Goal: Contribute content: Contribute content

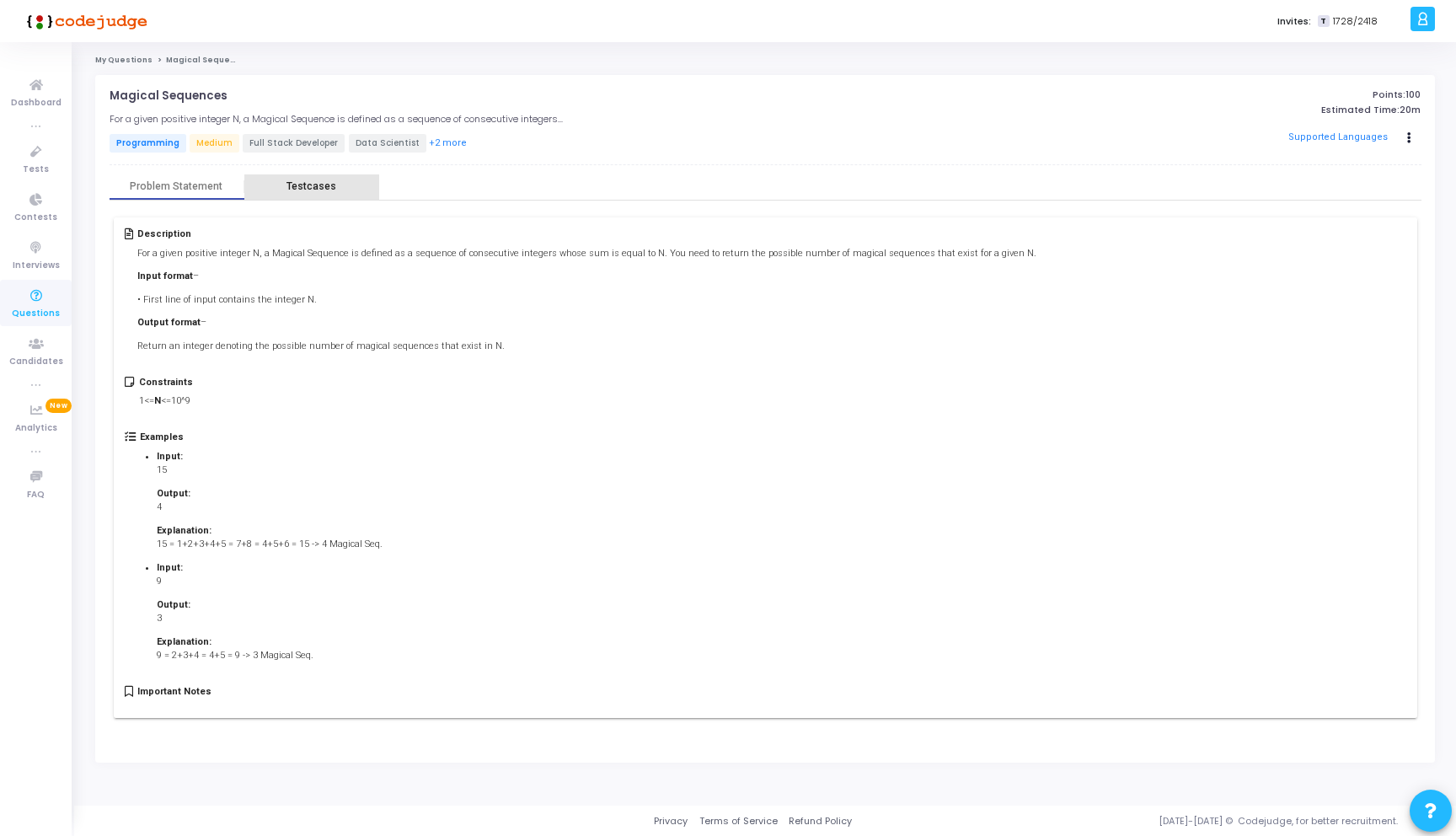
click at [327, 182] on div "Testcases" at bounding box center [311, 187] width 50 height 13
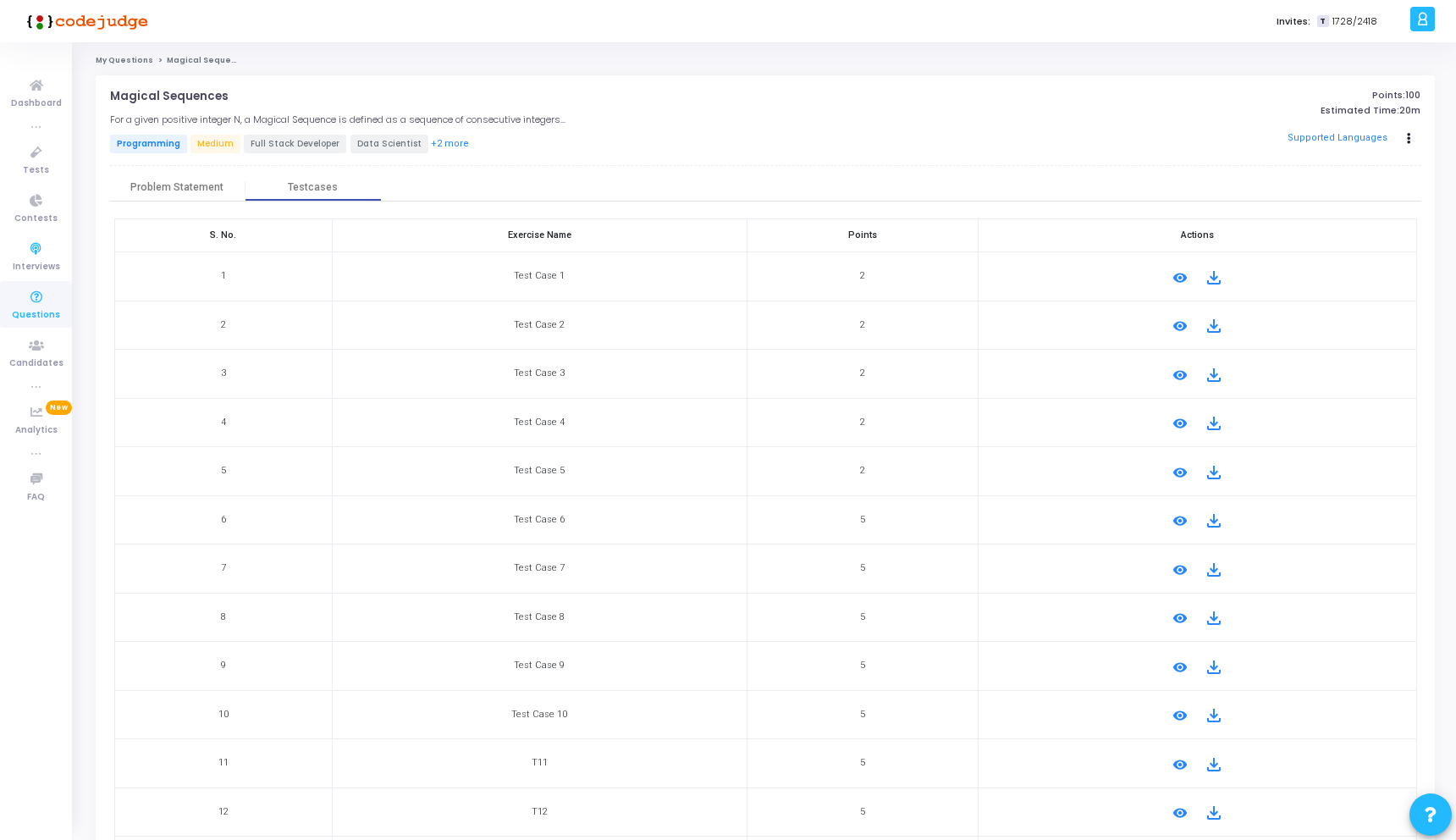
click at [48, 305] on icon at bounding box center [36, 297] width 36 height 21
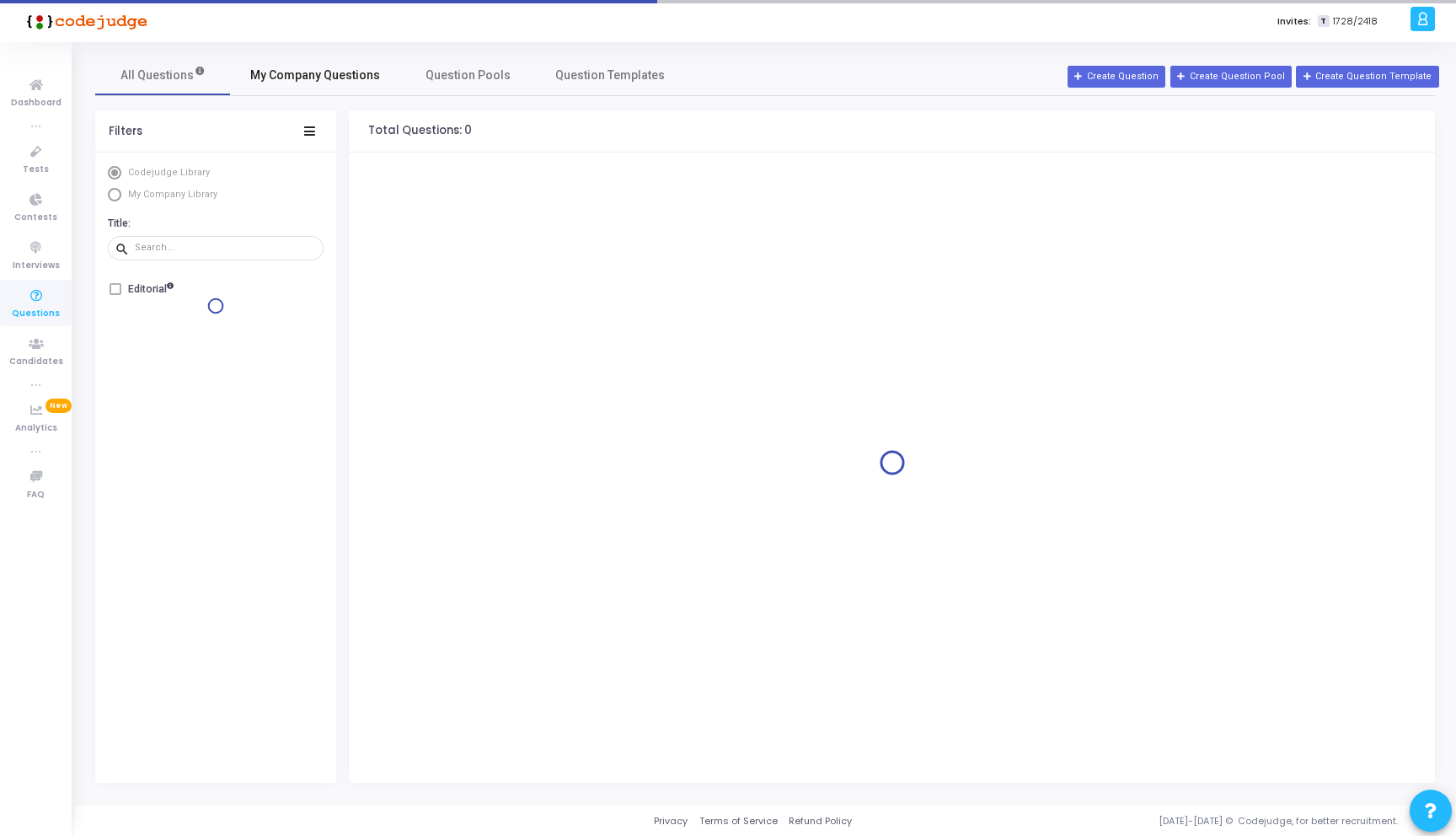
click at [313, 84] on link "My Company Questions" at bounding box center [315, 74] width 170 height 41
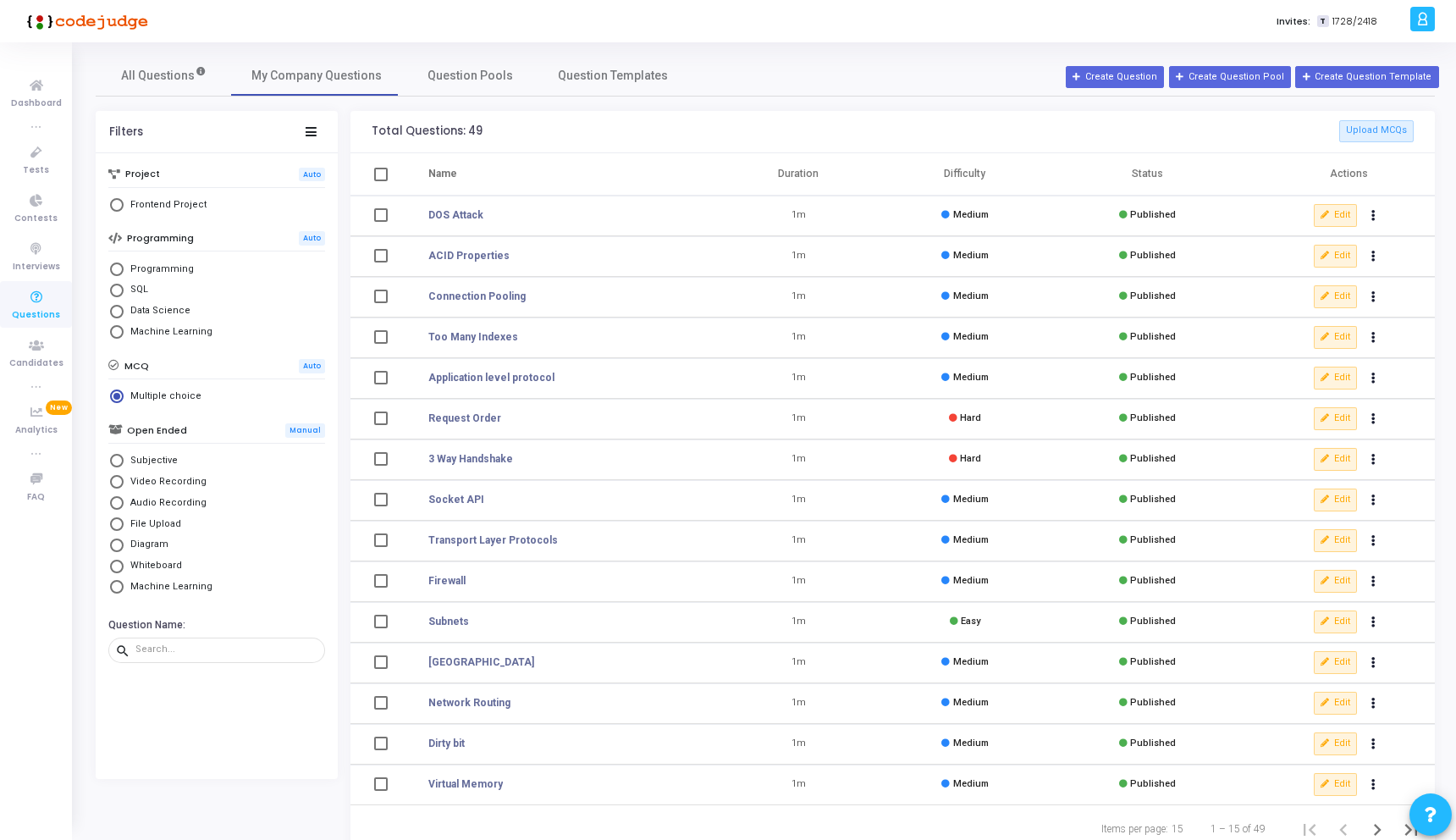
click at [166, 264] on span "Programming" at bounding box center [158, 269] width 70 height 15
click at [123, 264] on input "Programming" at bounding box center [117, 269] width 14 height 14
radio input "true"
radio input "false"
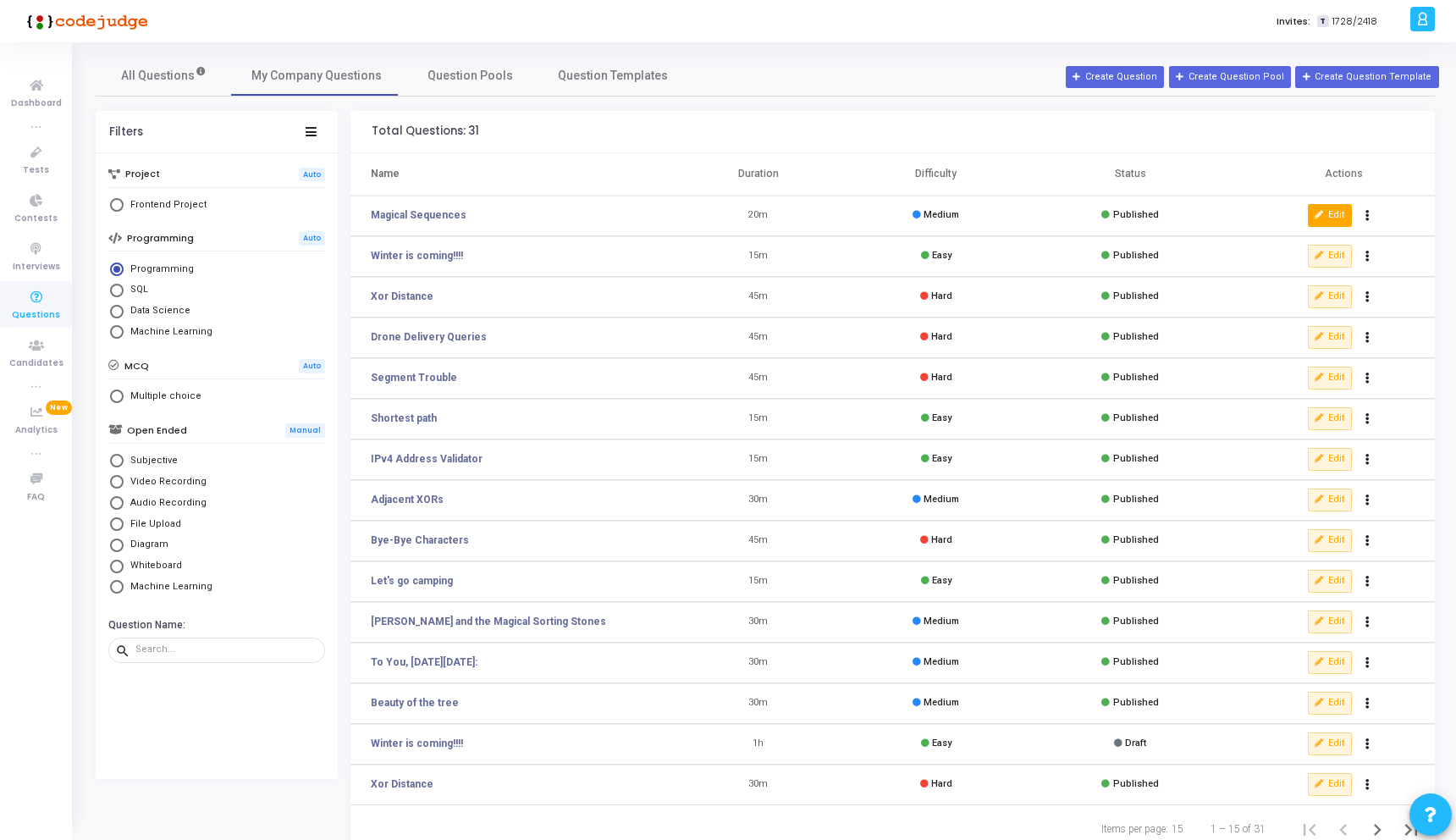
click at [1334, 215] on button "Edit" at bounding box center [1329, 215] width 44 height 22
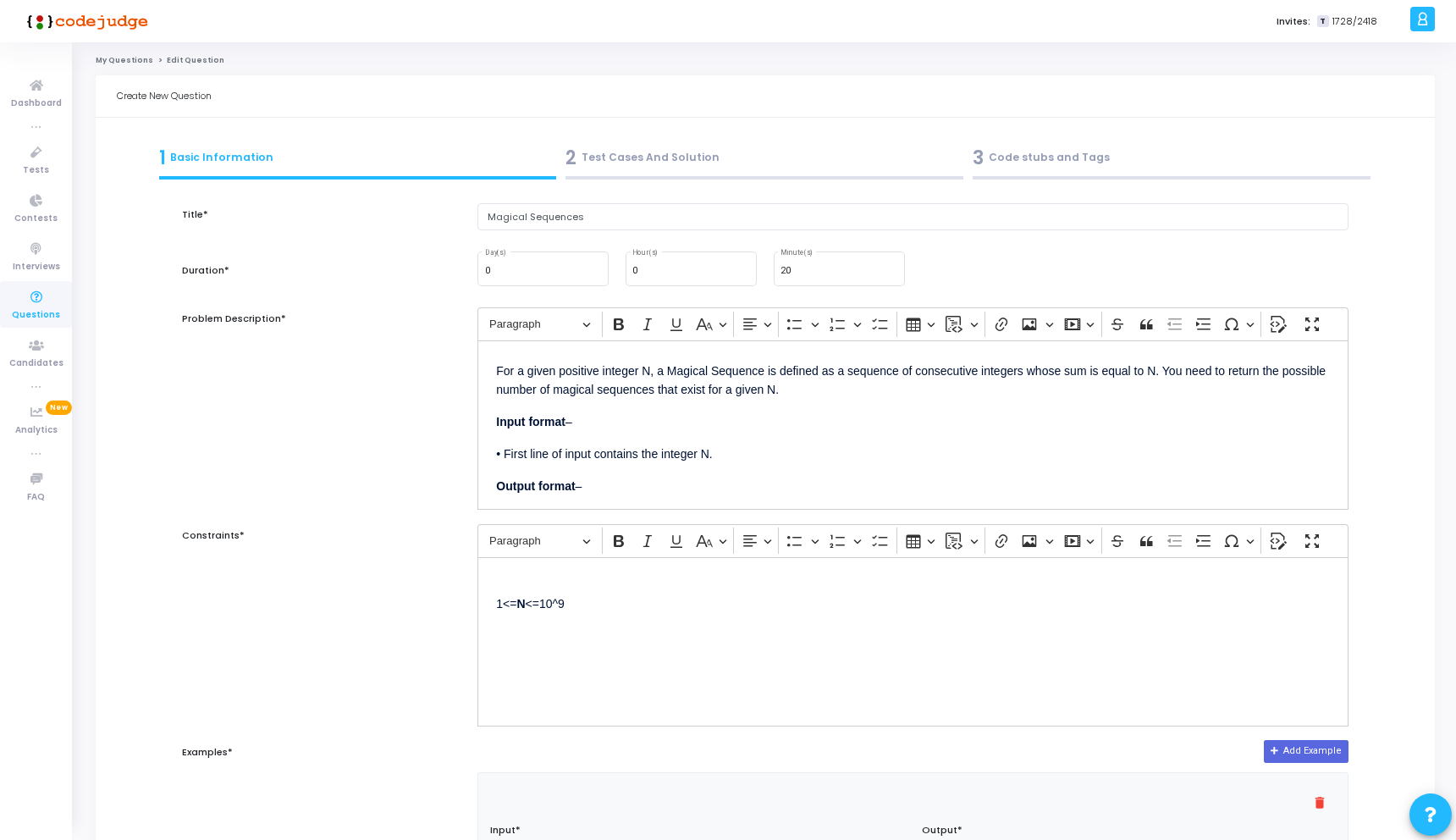
click at [659, 172] on div "2 Test Cases And Solution" at bounding box center [764, 162] width 407 height 46
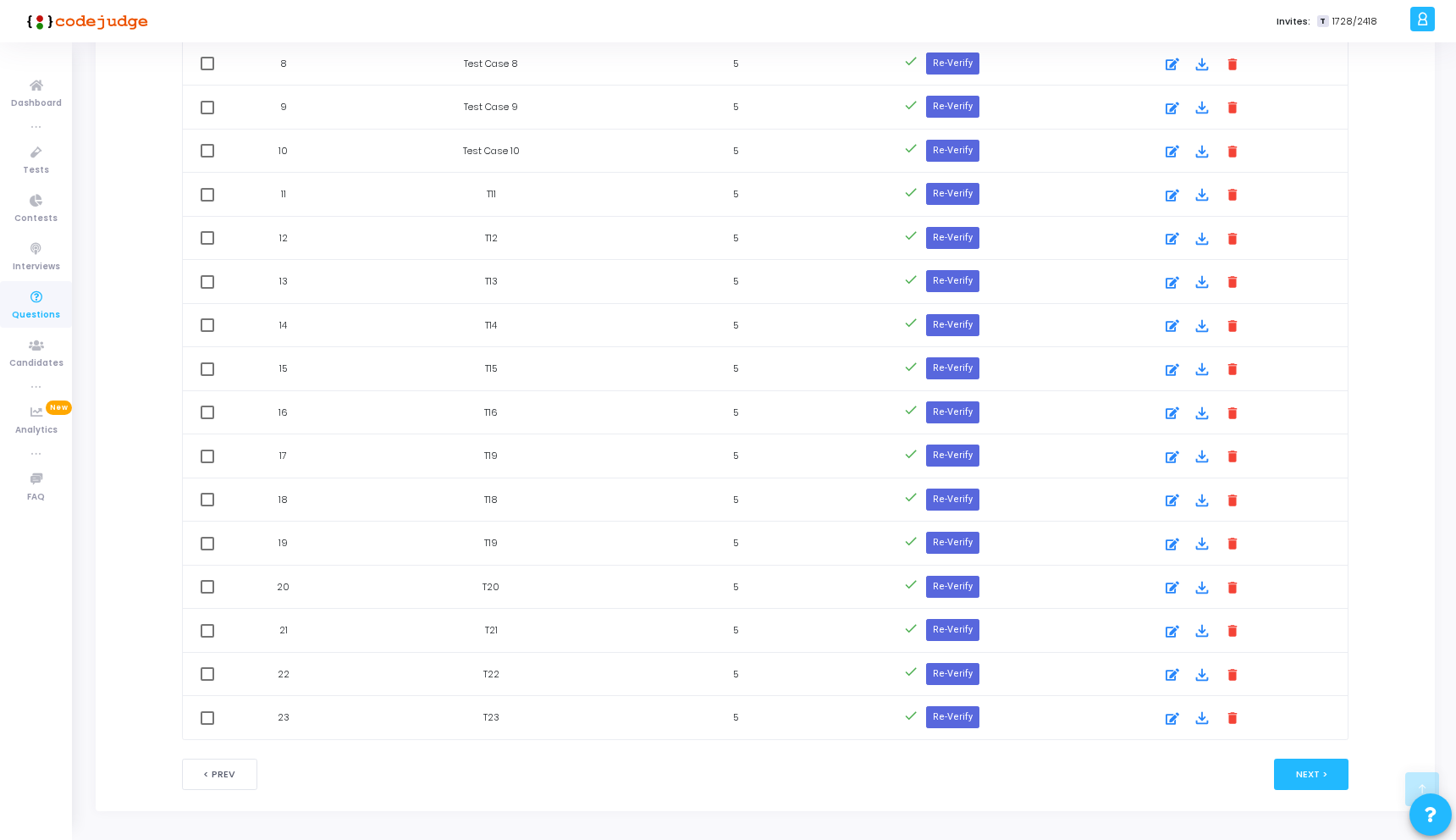
scroll to position [1334, 0]
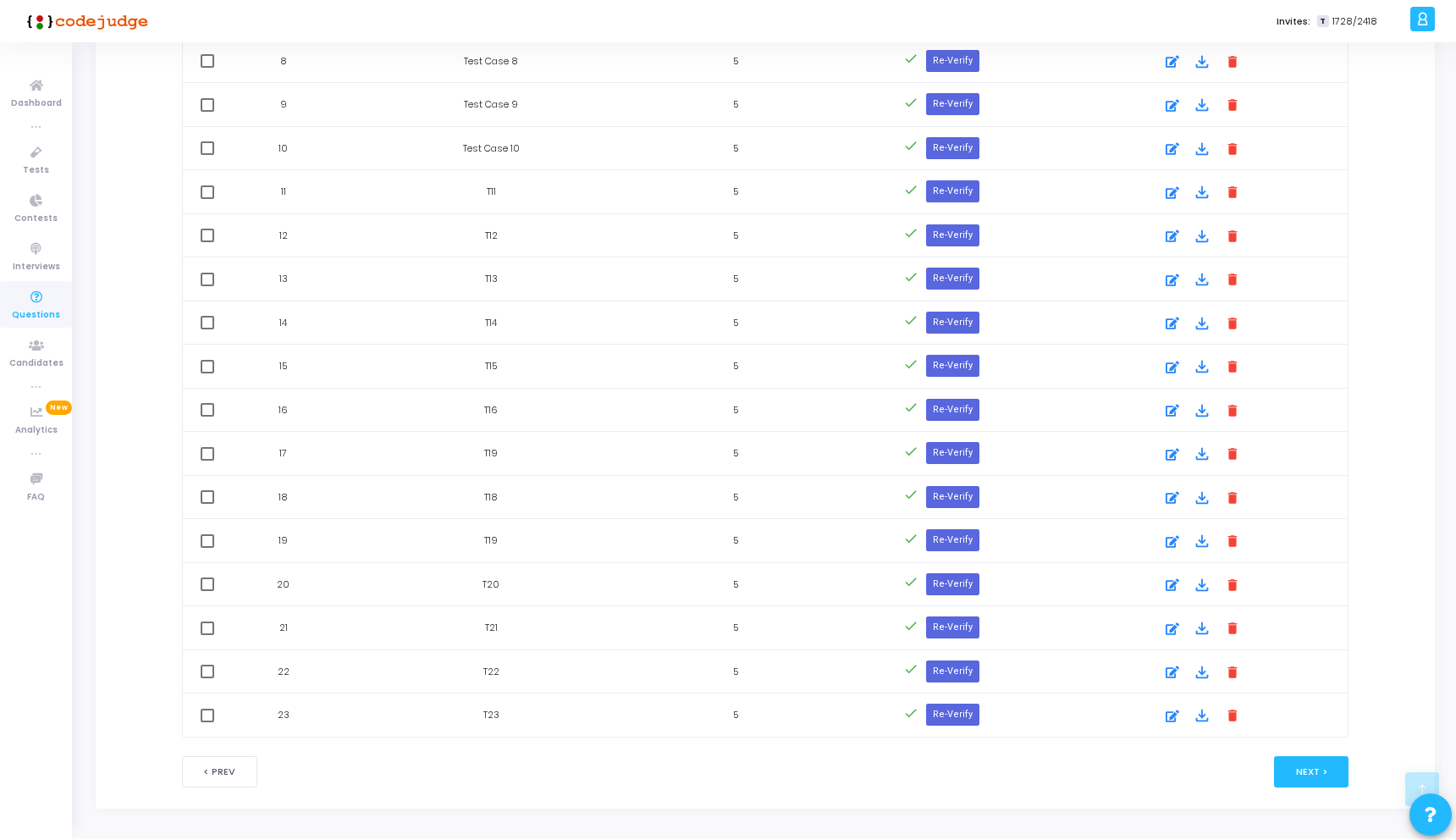
click at [1183, 453] on div at bounding box center [1171, 454] width 25 height 20
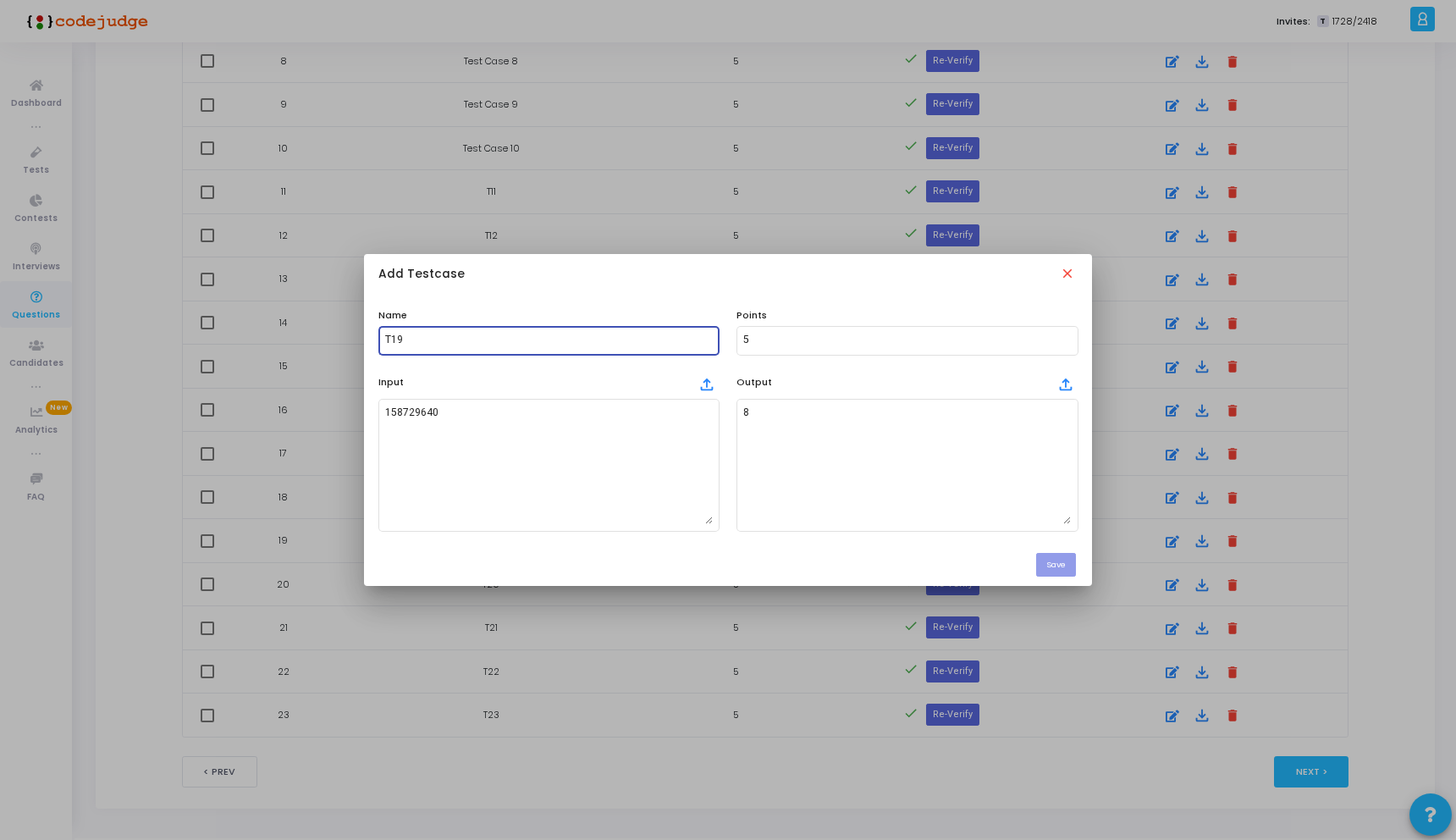
click at [428, 339] on input "T19" at bounding box center [549, 341] width 327 height 12
type input "T17"
click at [1057, 559] on button "Save" at bounding box center [1056, 565] width 40 height 23
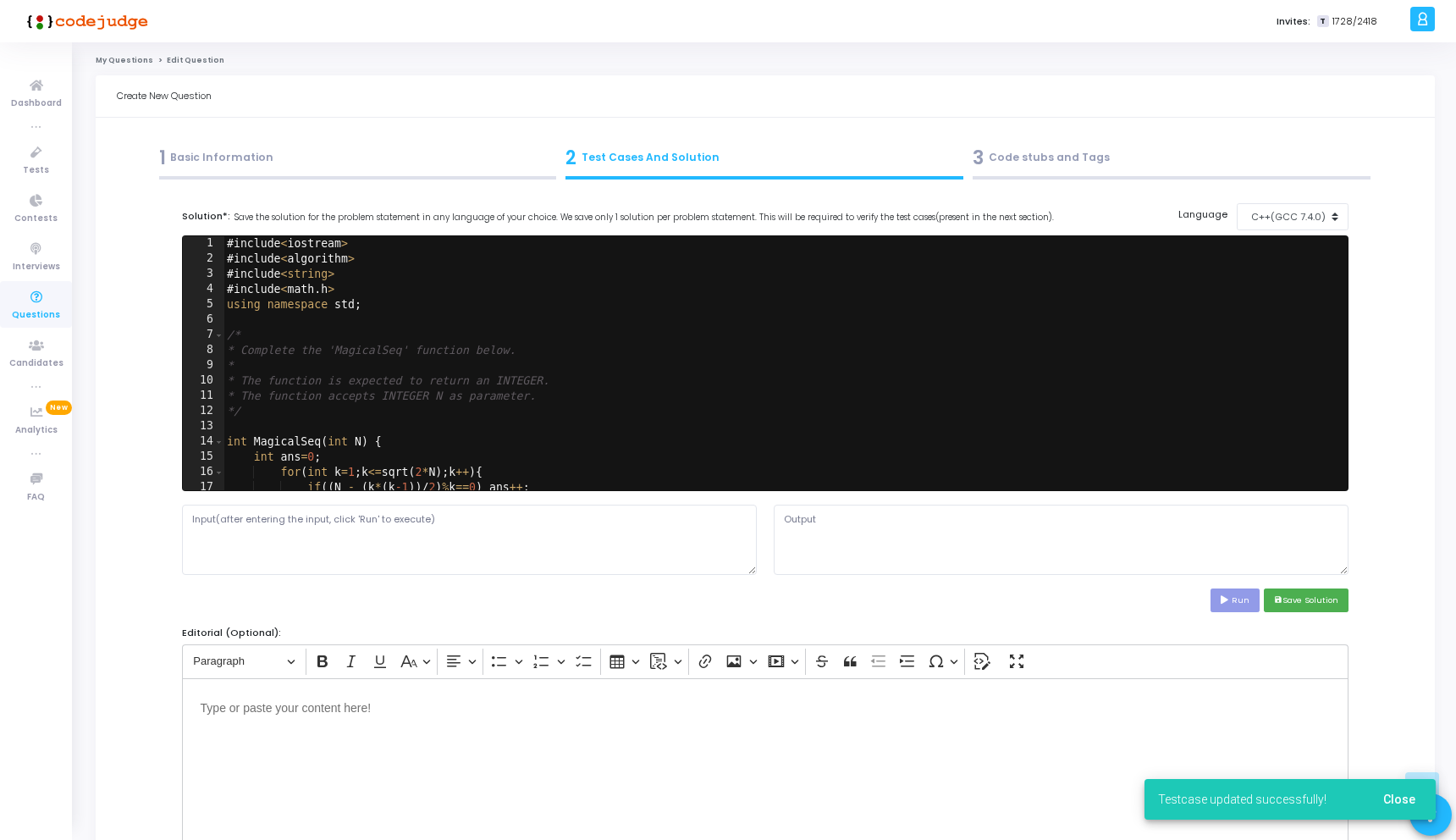
scroll to position [1334, 0]
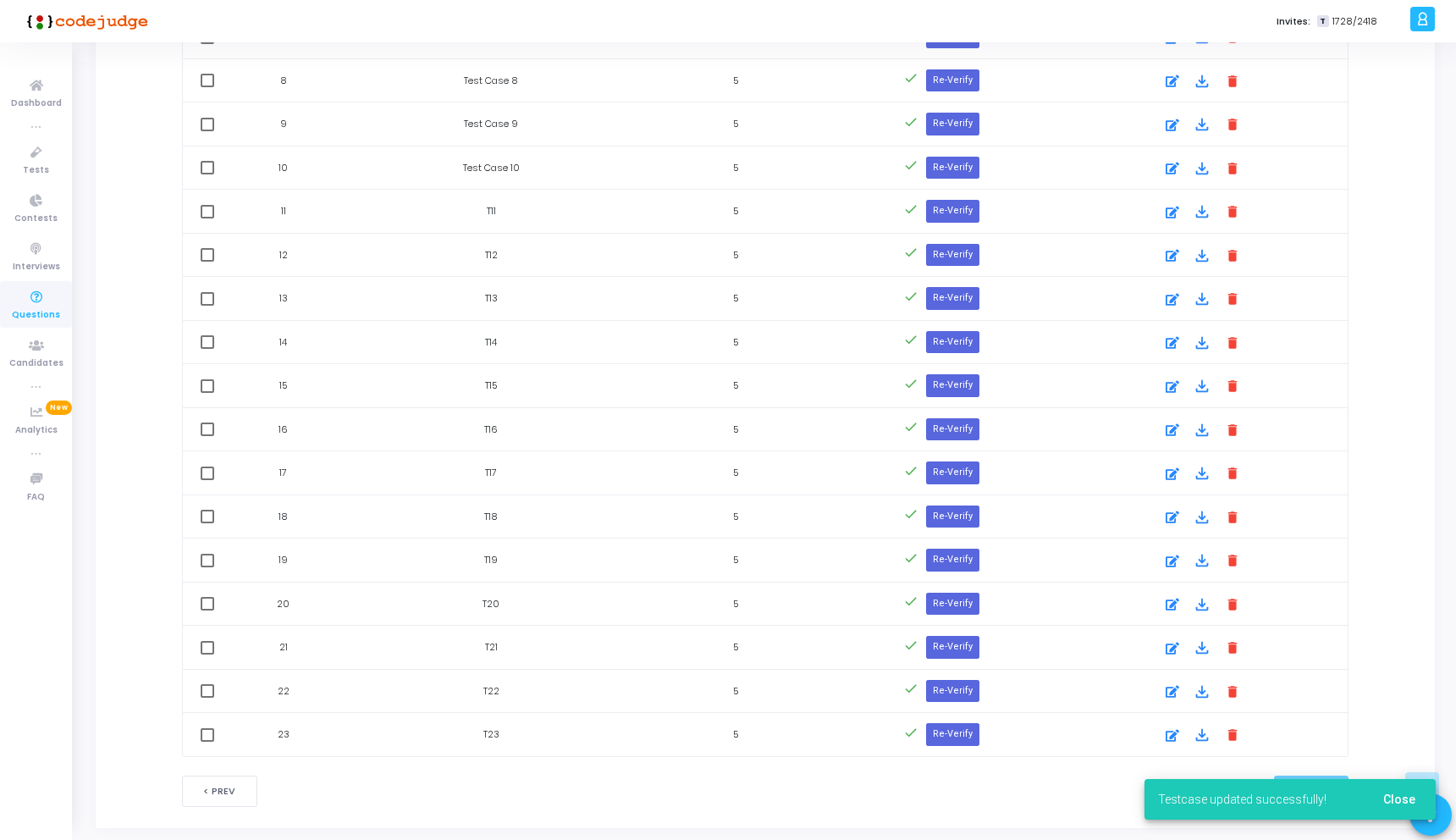
click at [913, 795] on div at bounding box center [765, 791] width 583 height 31
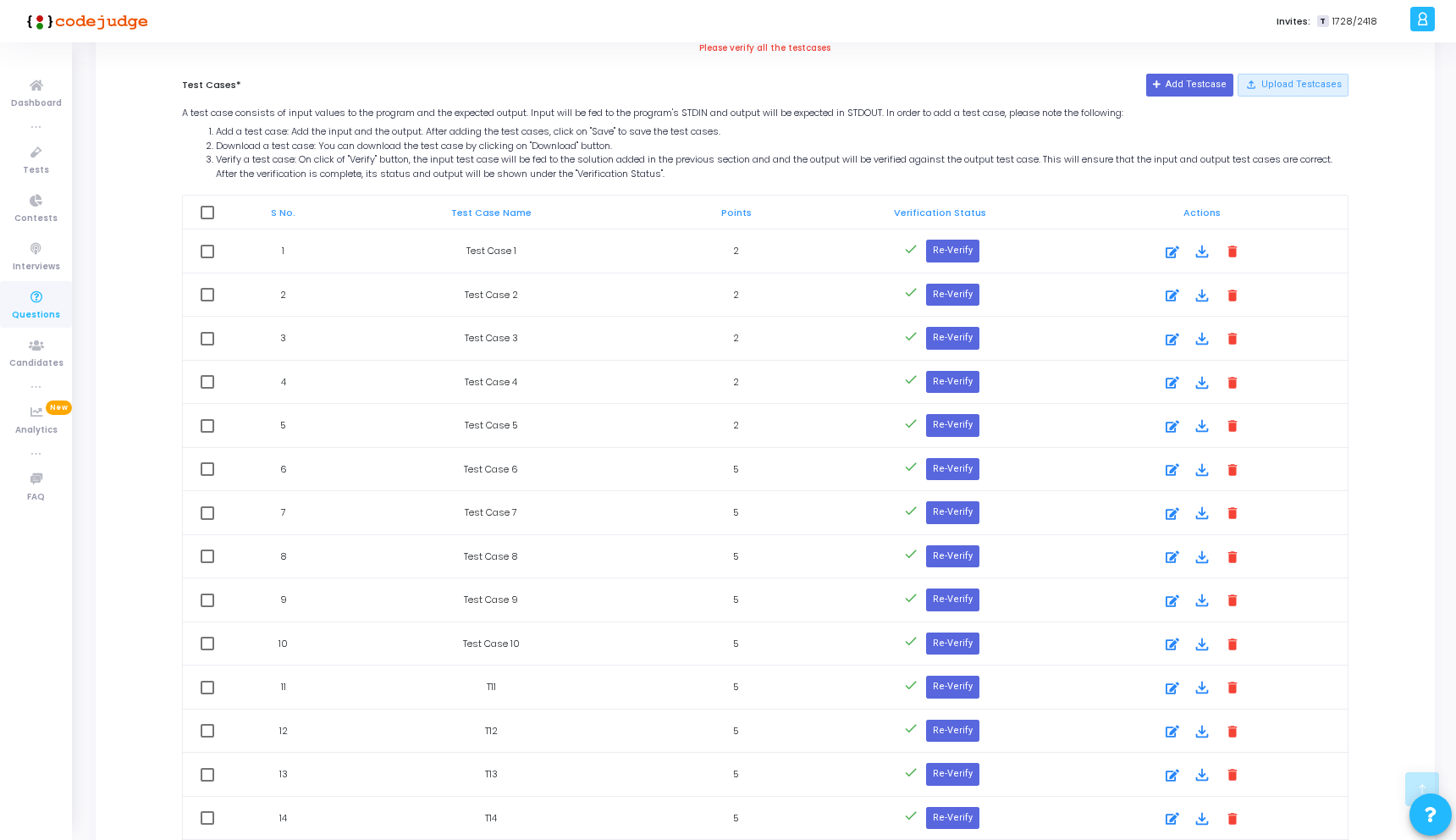
scroll to position [565, 0]
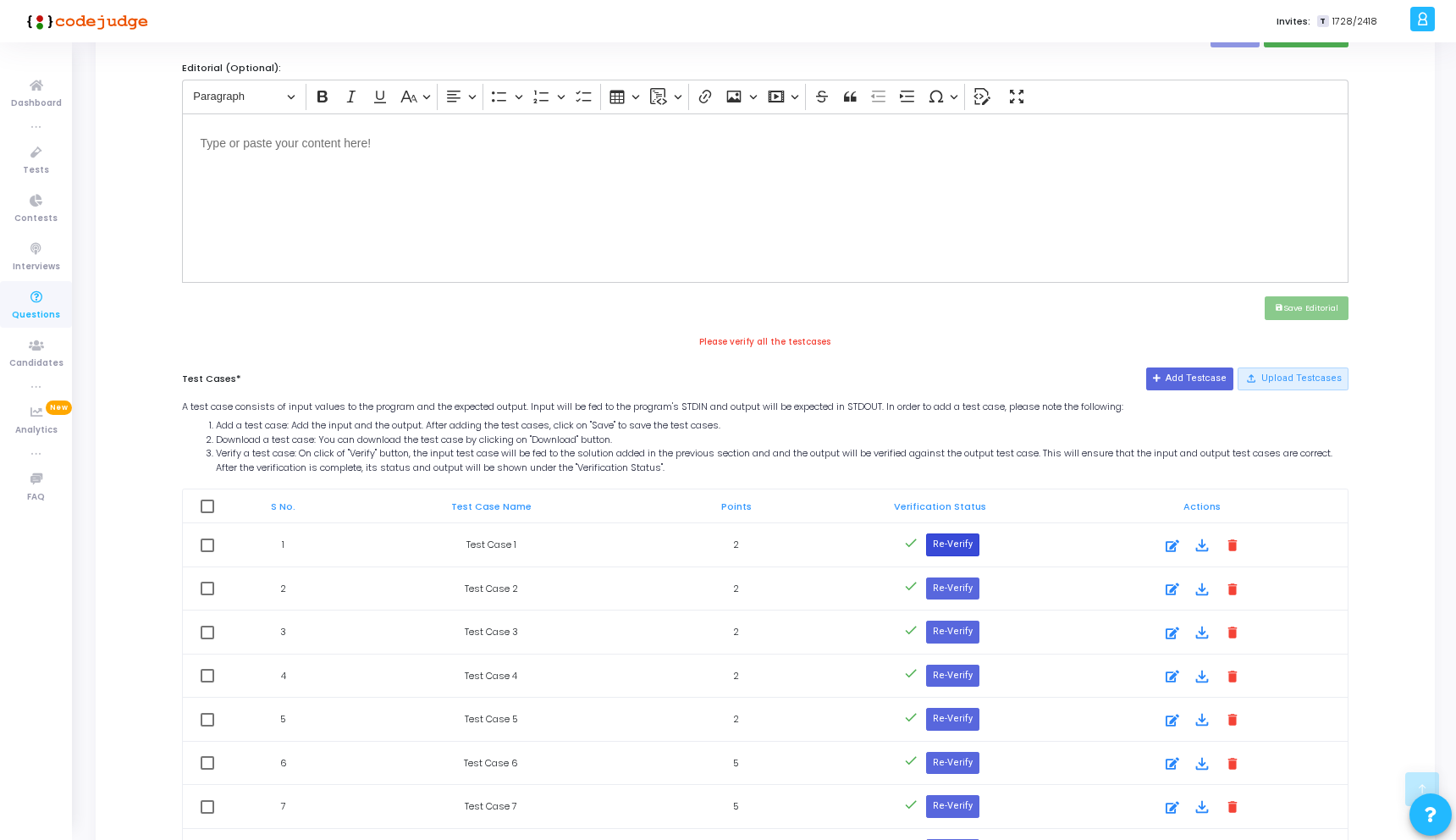
click at [955, 546] on button "Re-Verify" at bounding box center [952, 544] width 53 height 22
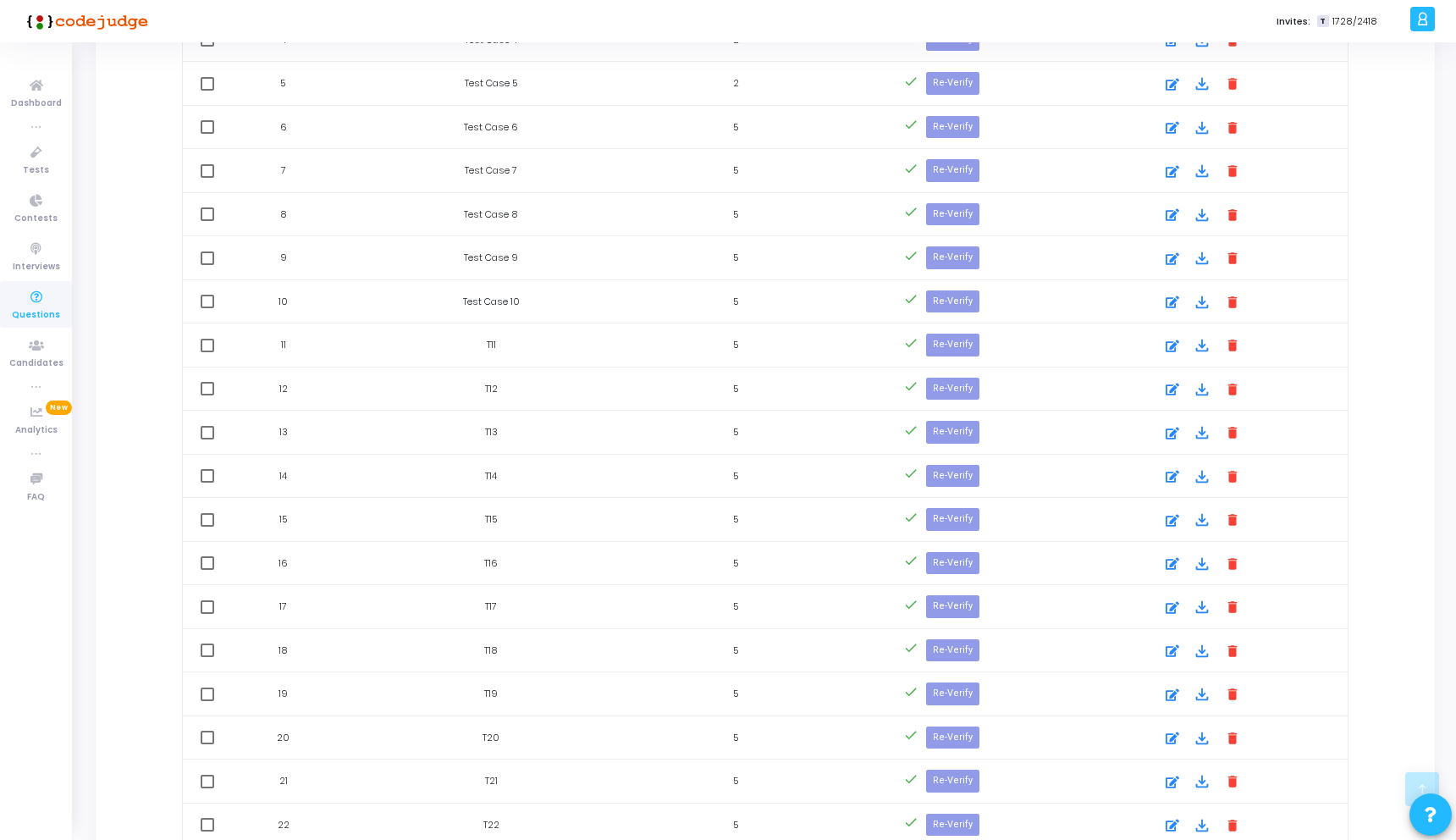
scroll to position [1257, 0]
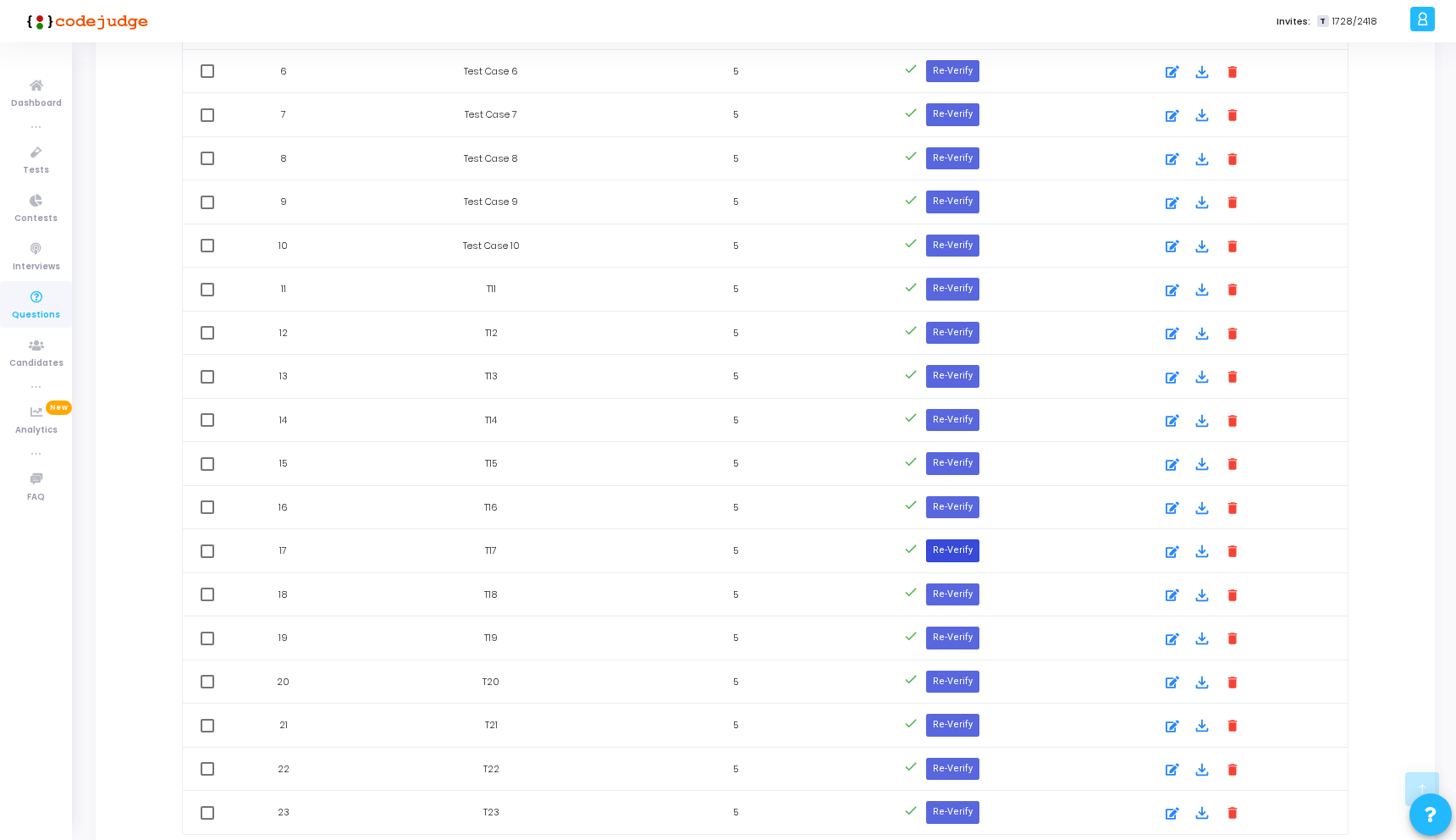
click at [943, 547] on button "Re-Verify" at bounding box center [952, 550] width 53 height 22
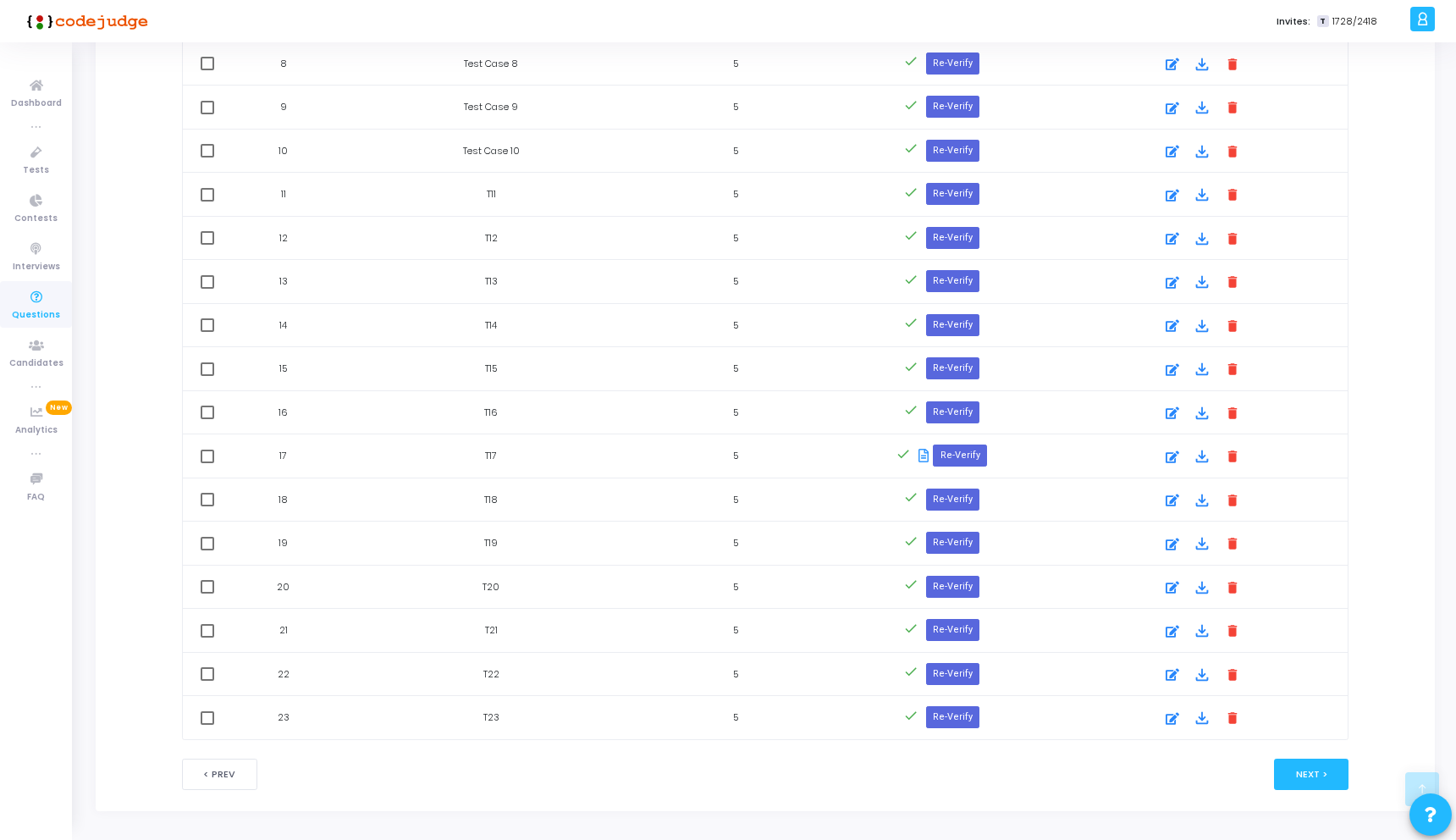
scroll to position [1363, 0]
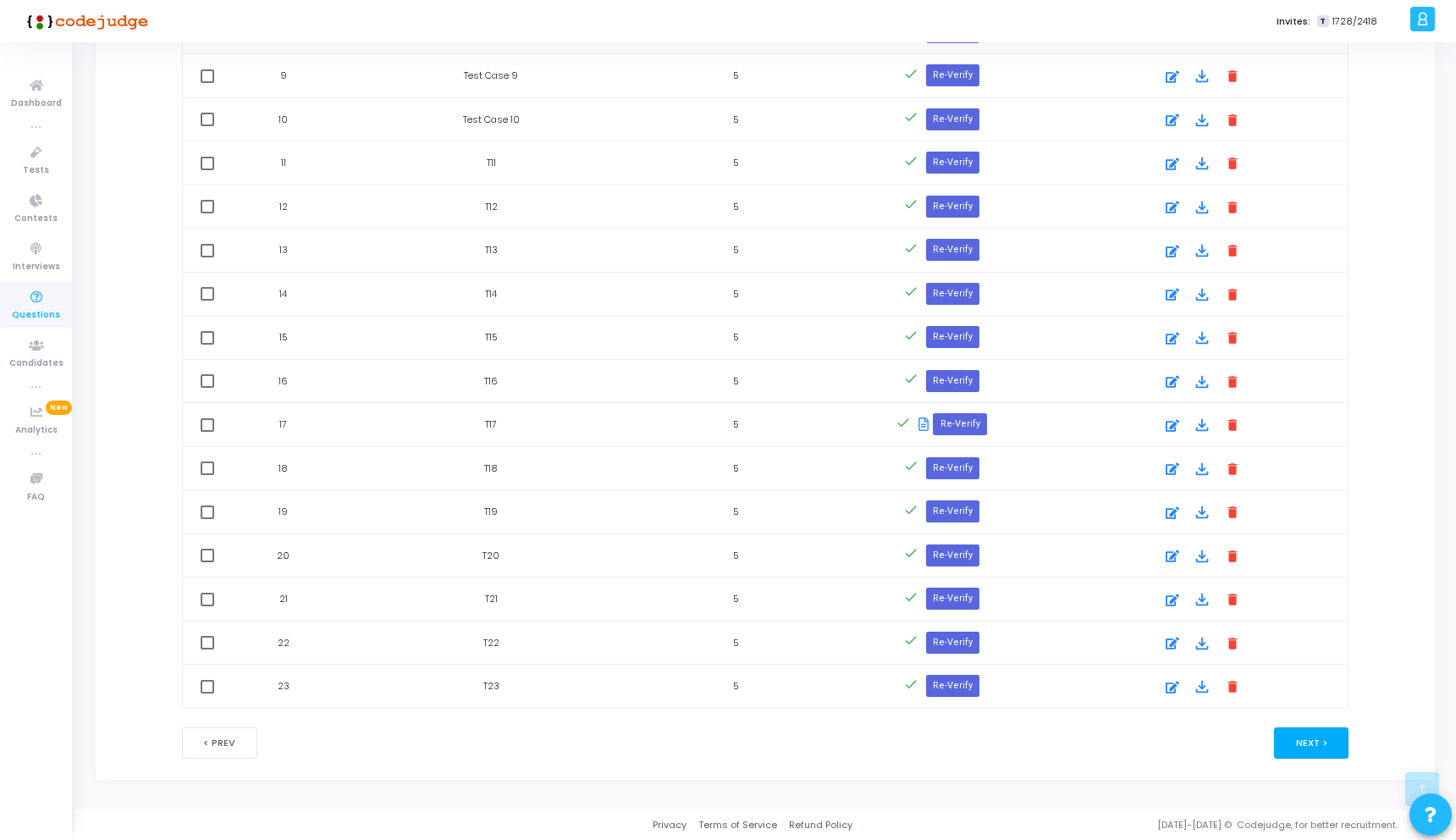
click at [1303, 737] on button "Next >" at bounding box center [1311, 743] width 76 height 31
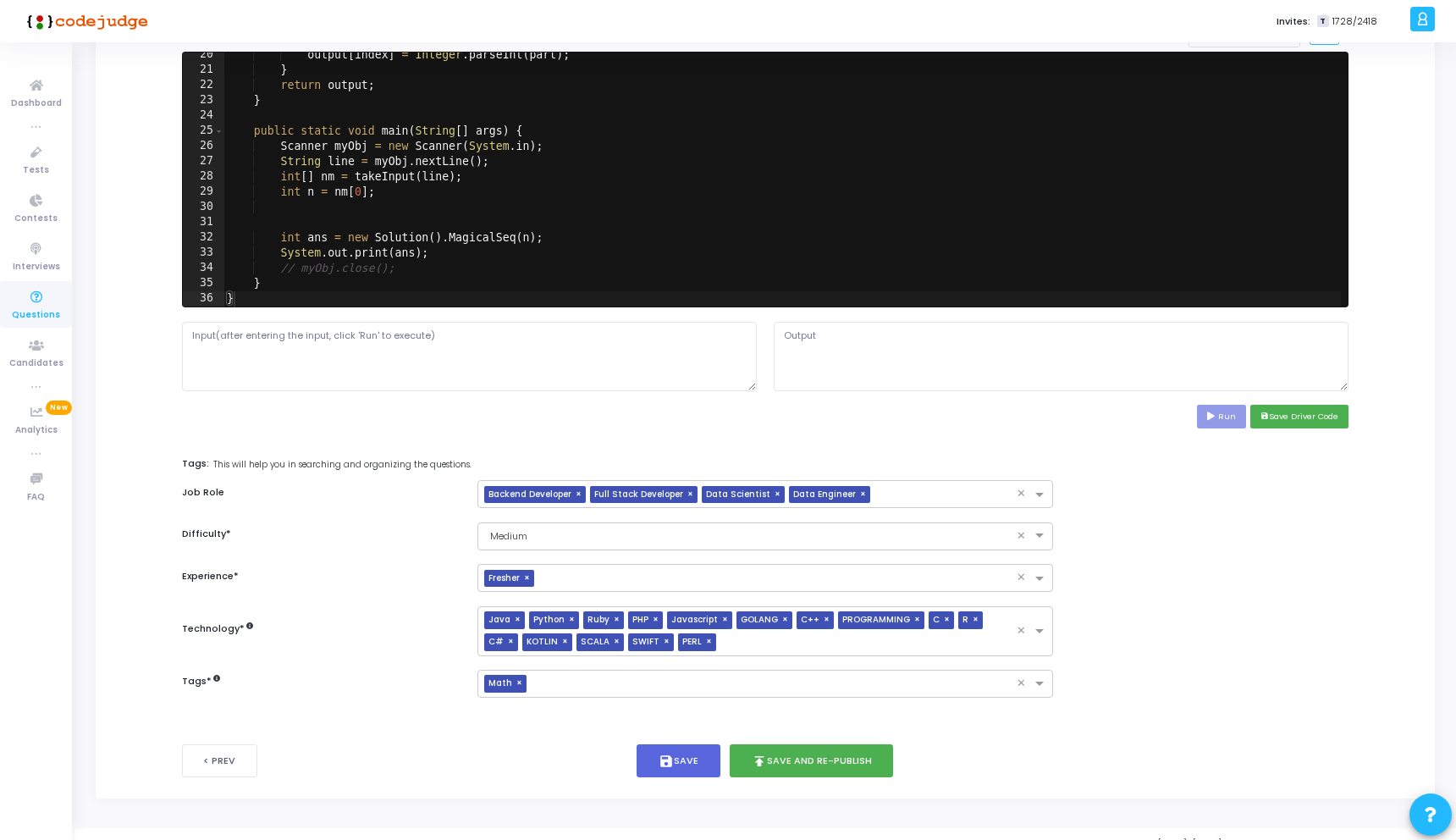
scroll to position [544, 0]
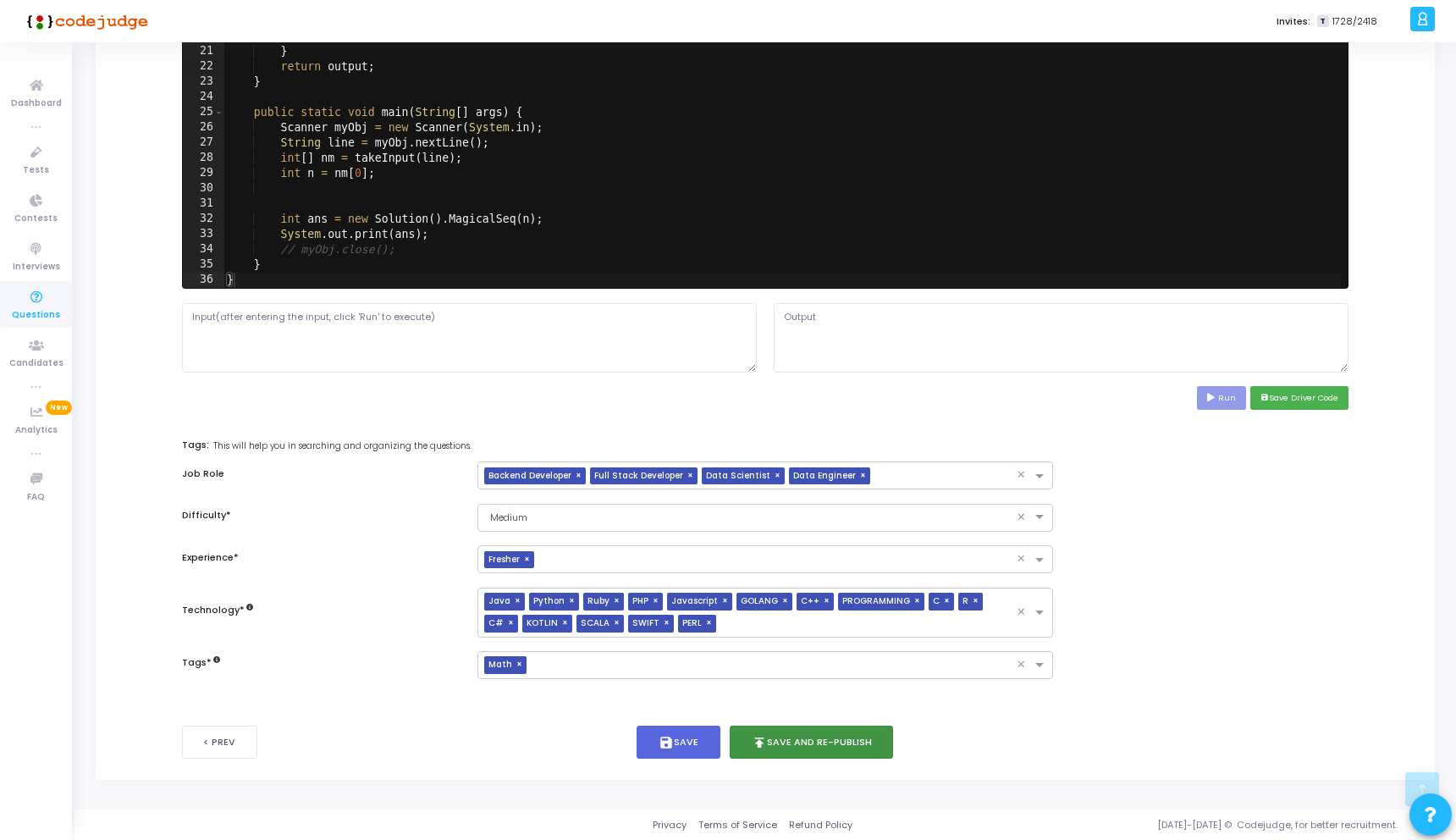
click at [829, 750] on button "publish Save and Re-publish" at bounding box center [811, 742] width 164 height 33
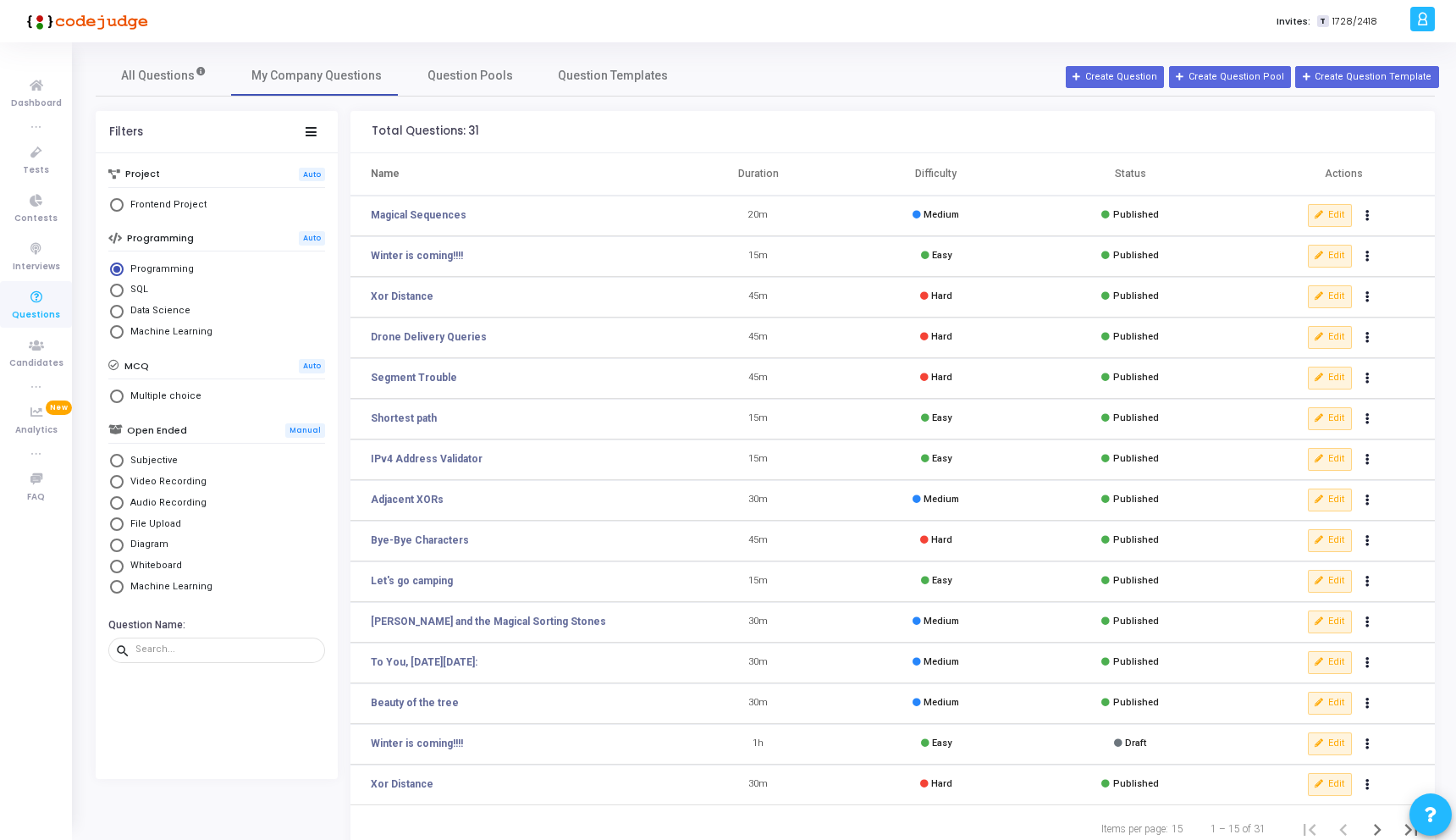
scroll to position [56, 0]
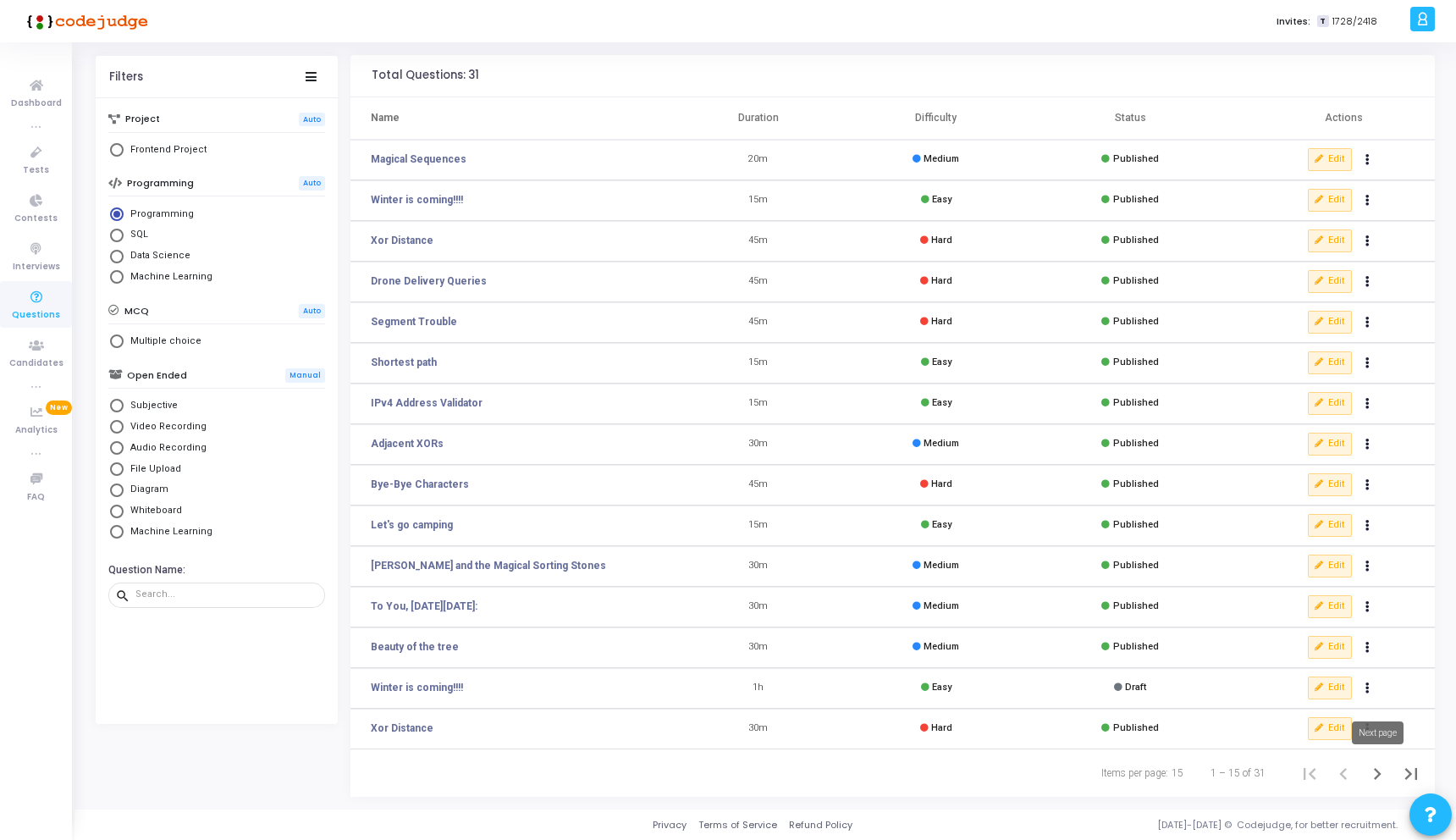
click at [1380, 772] on icon "Next page" at bounding box center [1377, 774] width 8 height 12
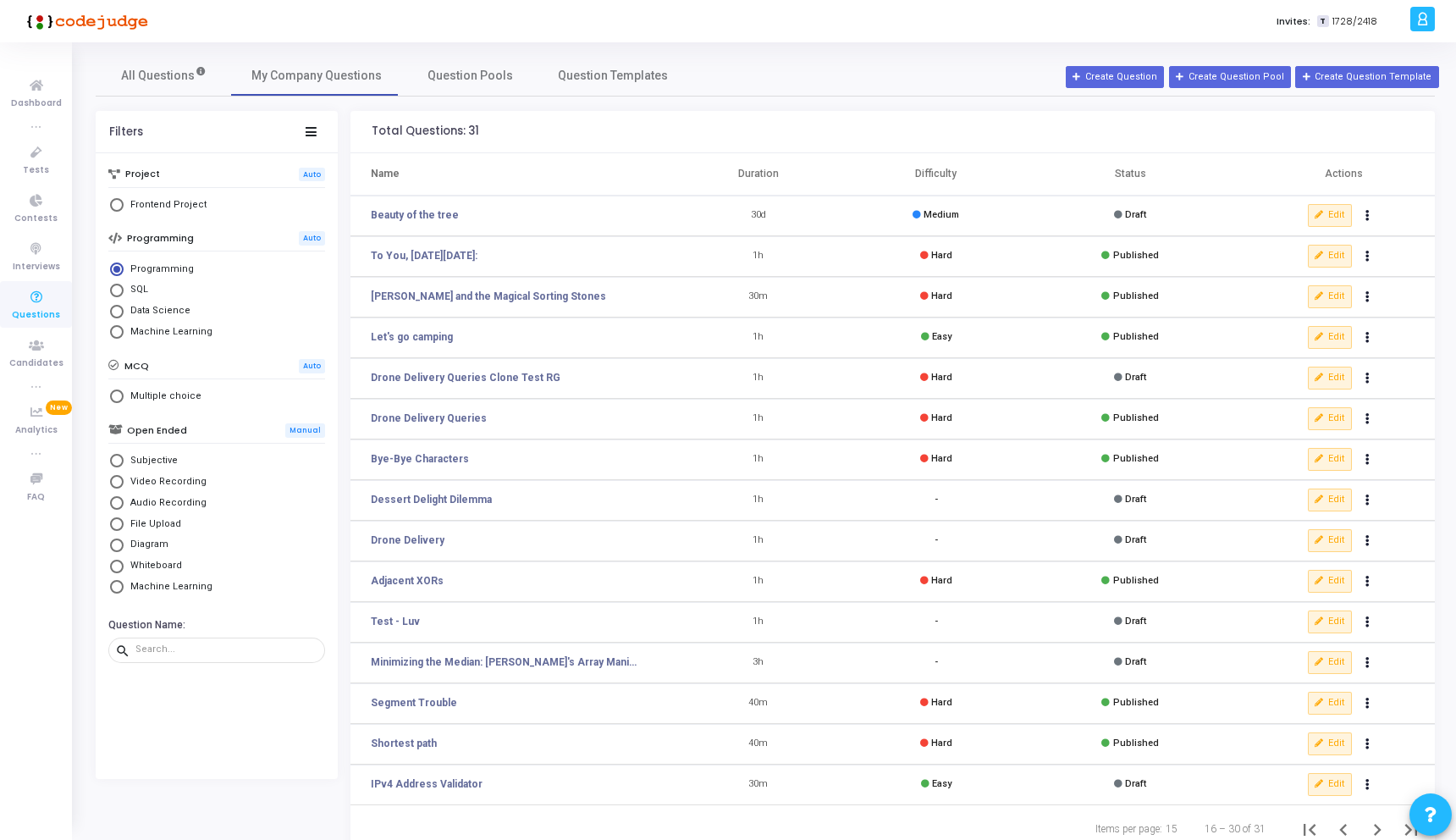
scroll to position [56, 0]
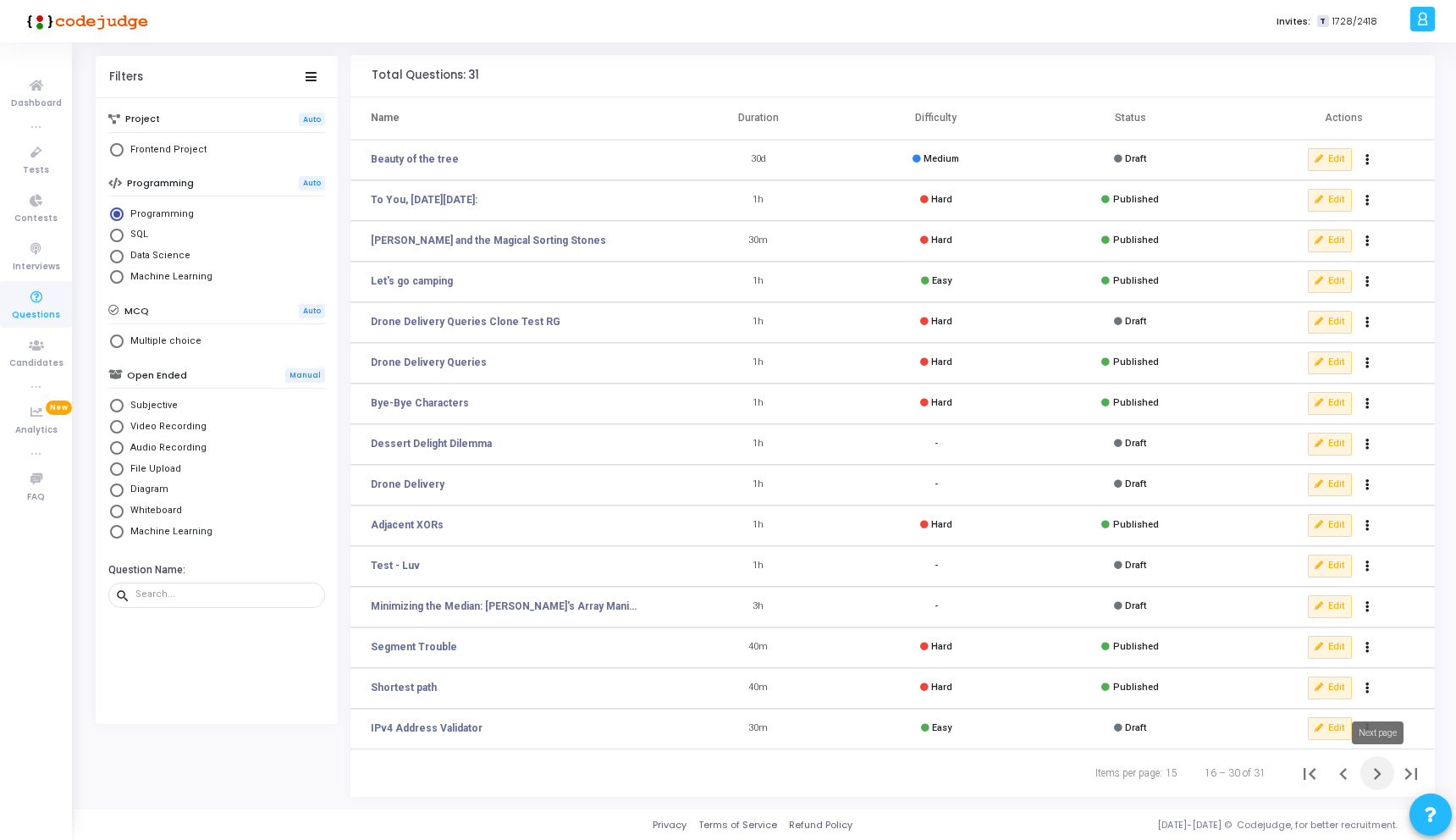
click at [1376, 769] on icon "Next page" at bounding box center [1376, 773] width 23 height 23
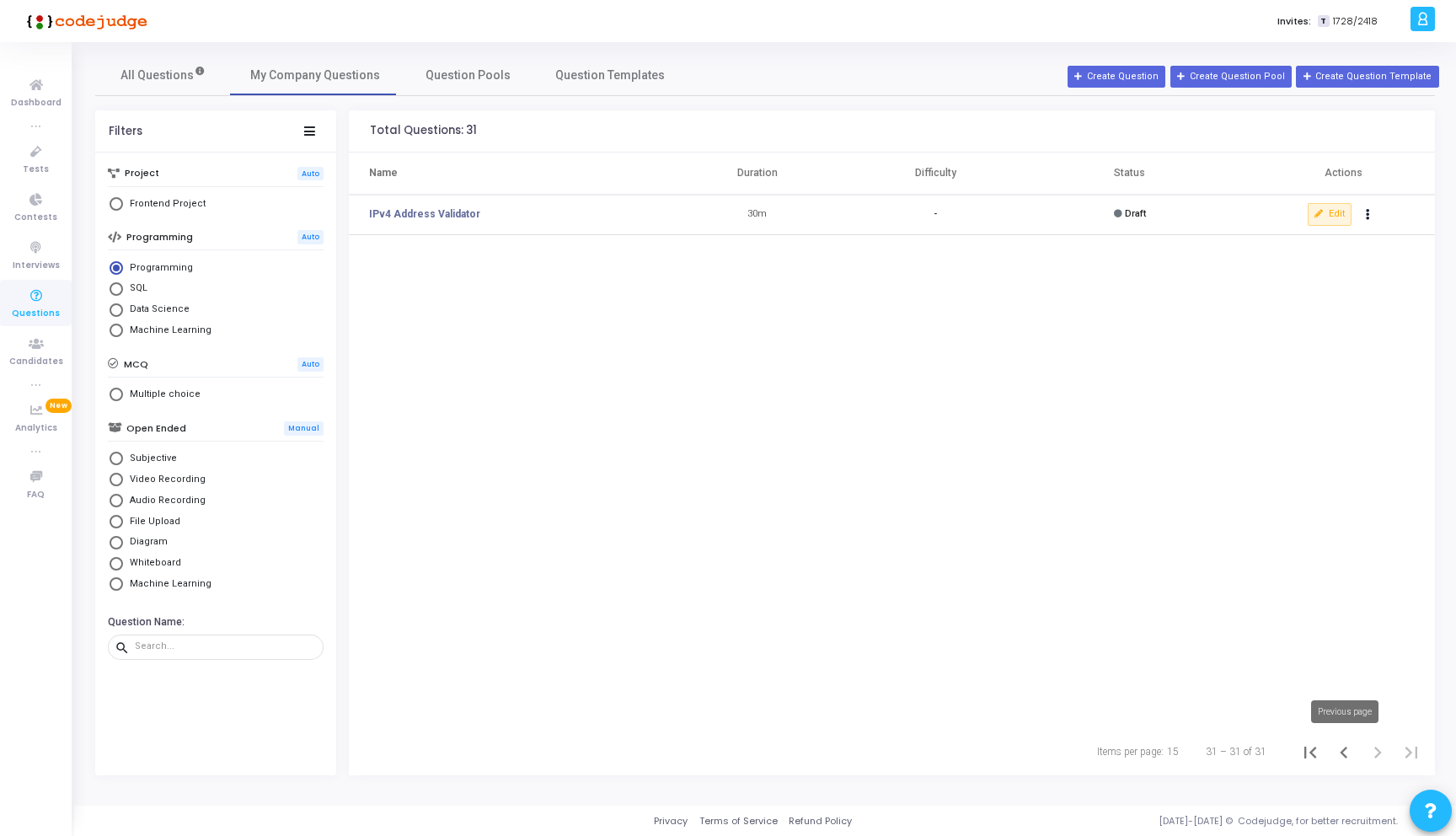
click at [1344, 750] on icon "Previous page" at bounding box center [1344, 753] width 8 height 12
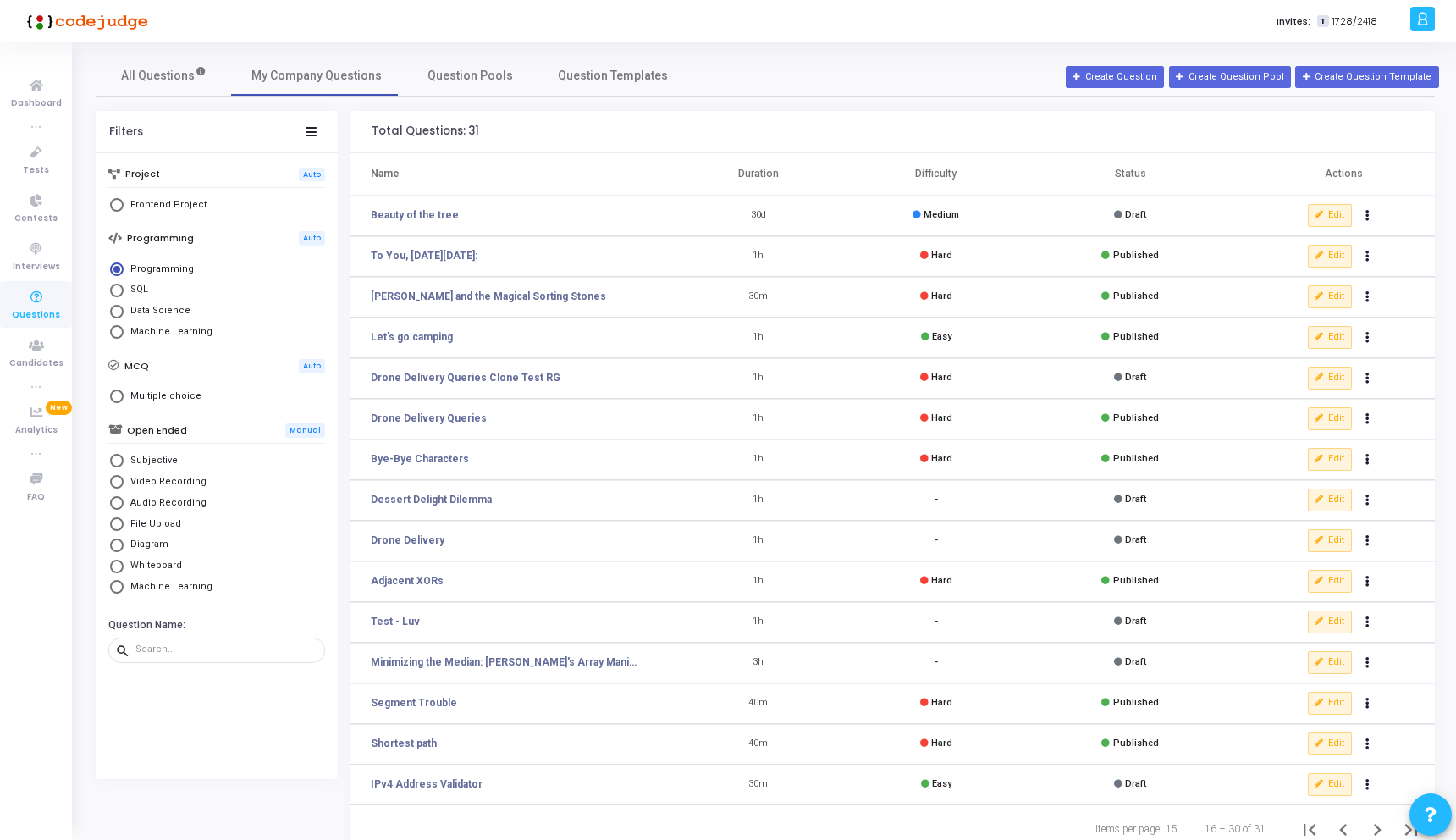
scroll to position [56, 0]
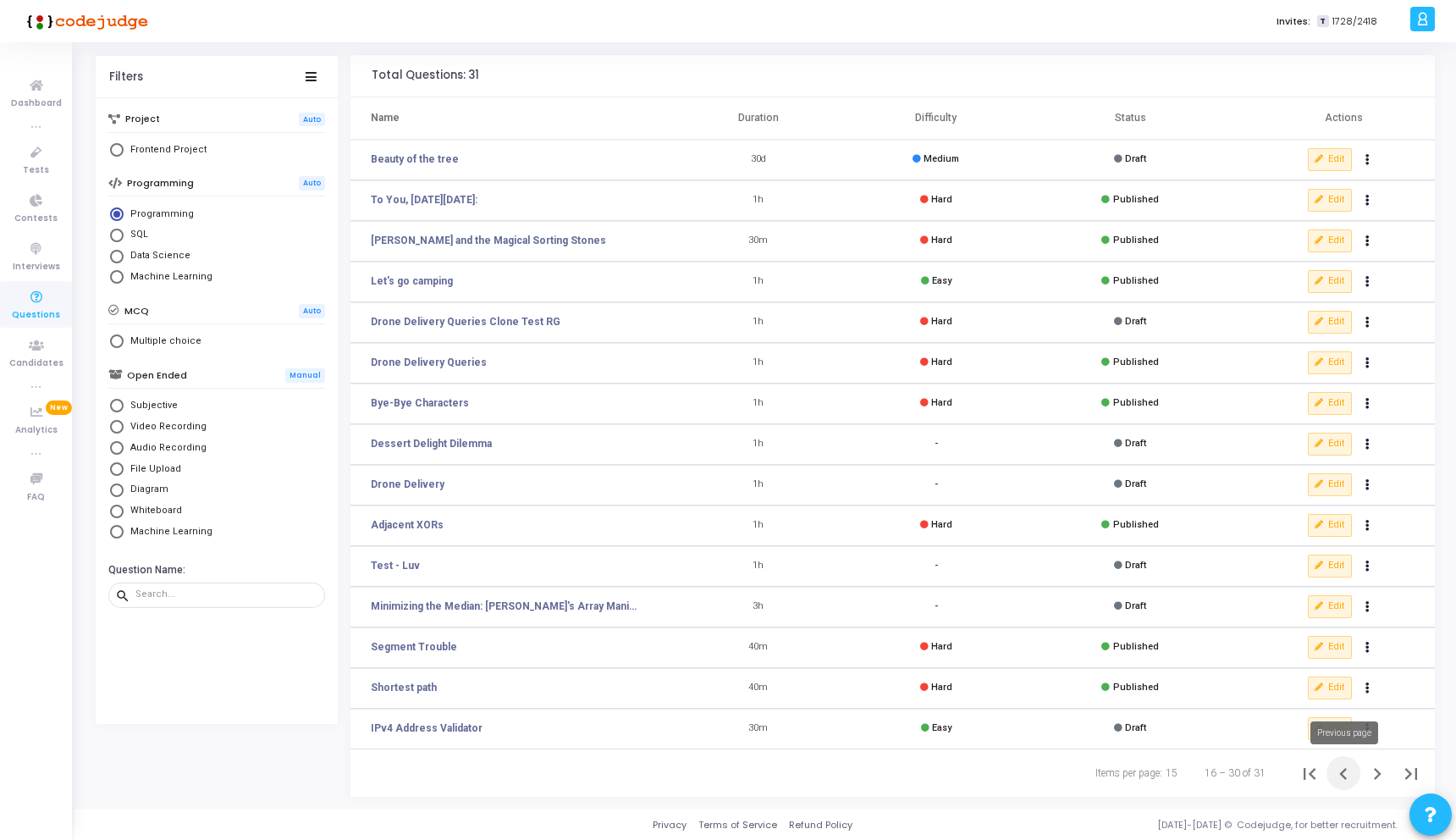
click at [1341, 773] on icon "Previous page" at bounding box center [1342, 773] width 23 height 23
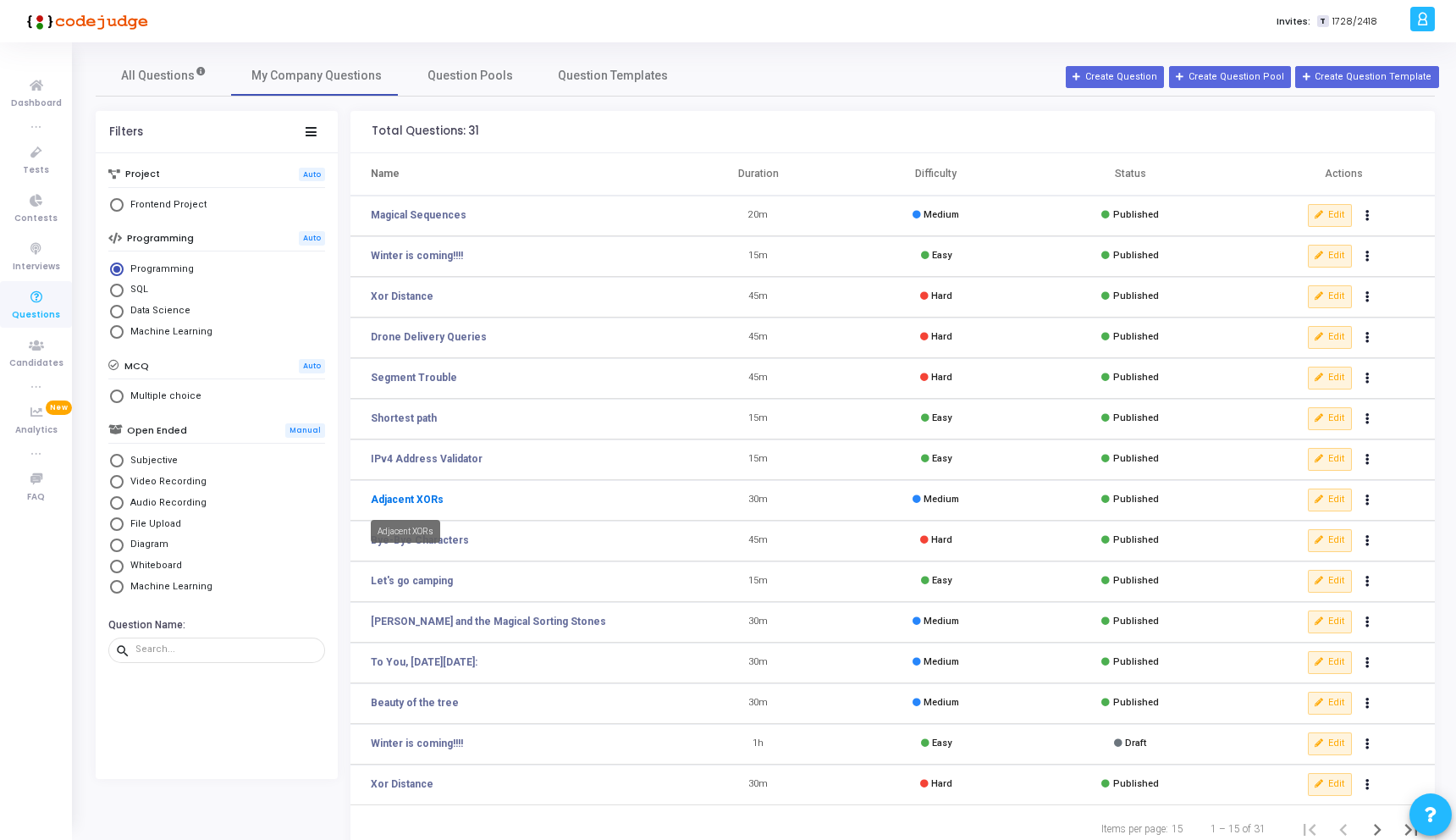
click at [425, 498] on link "Adjacent XORs" at bounding box center [407, 499] width 73 height 16
click at [448, 76] on span "Question Pools" at bounding box center [470, 76] width 85 height 17
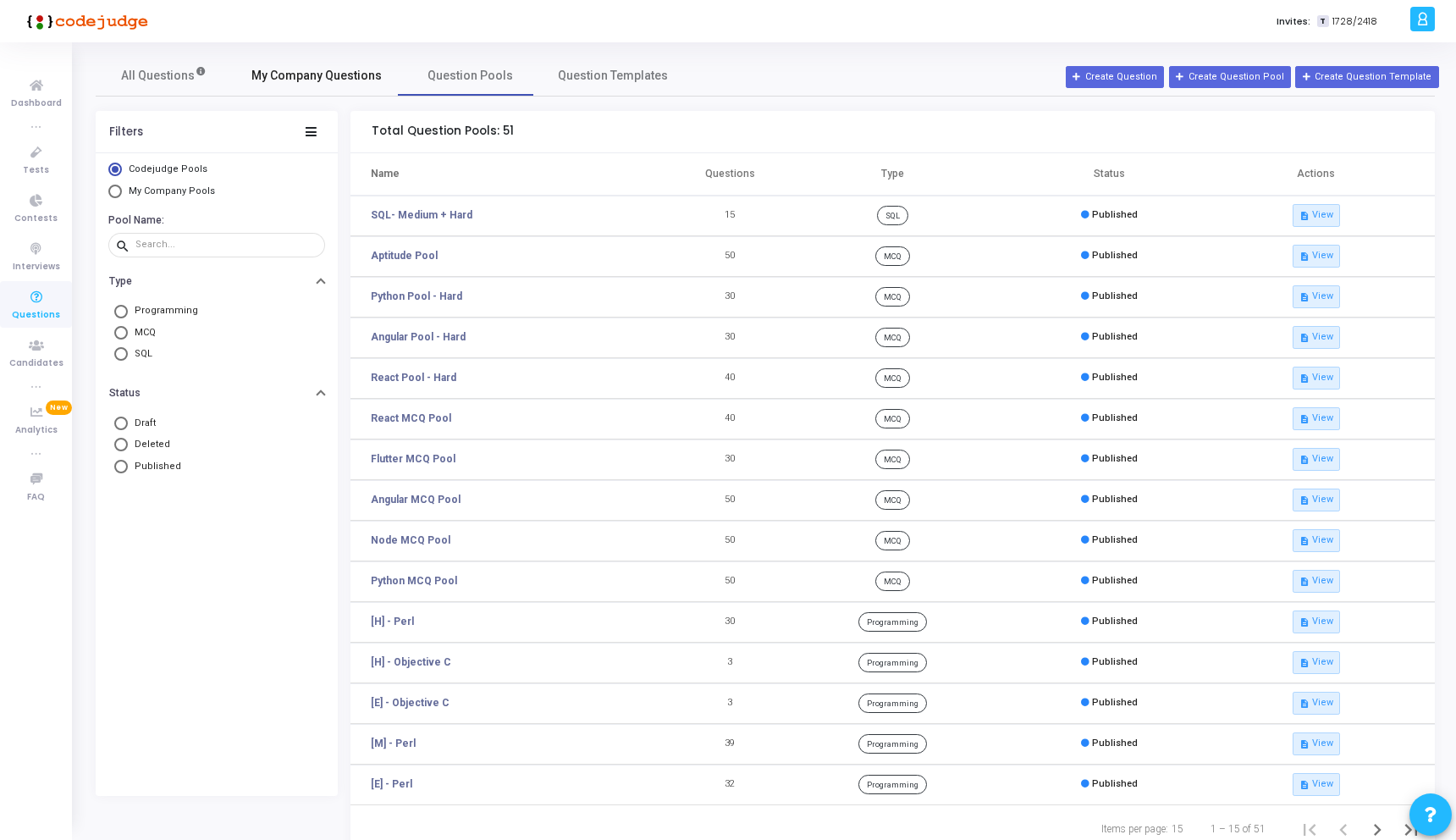
click at [309, 72] on span "My Company Questions" at bounding box center [316, 76] width 130 height 17
